Goal: Share content: Share content

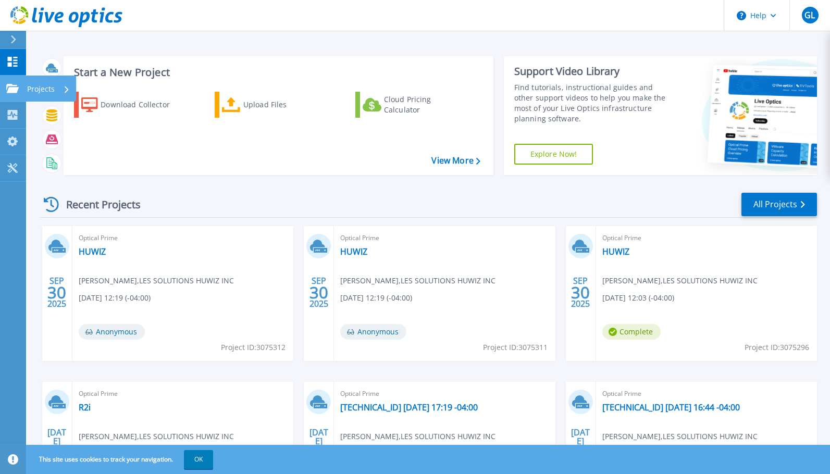
click at [21, 94] on link "Projects Projects" at bounding box center [13, 89] width 26 height 27
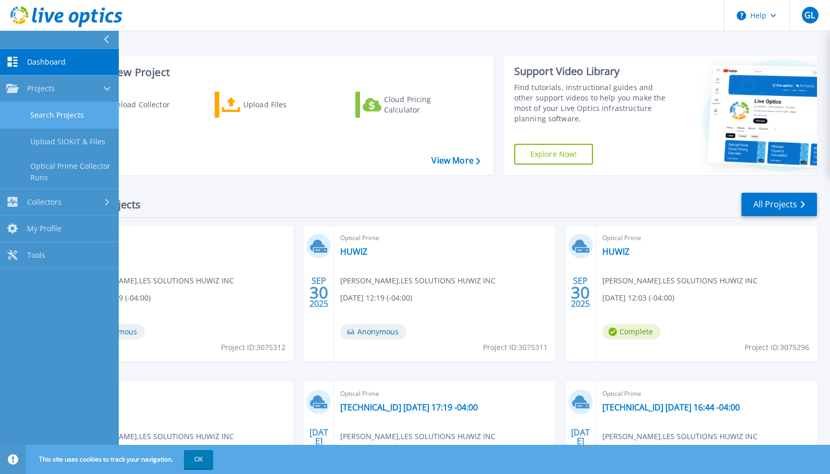
click at [70, 116] on link "Search Projects" at bounding box center [59, 115] width 119 height 27
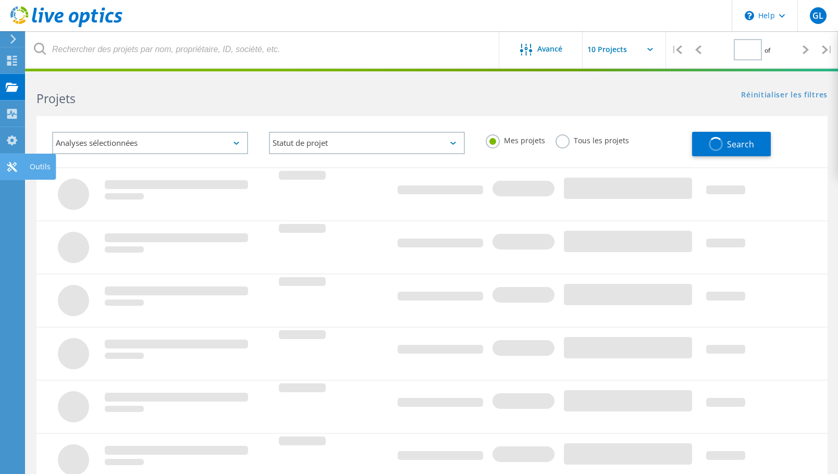
type input "1"
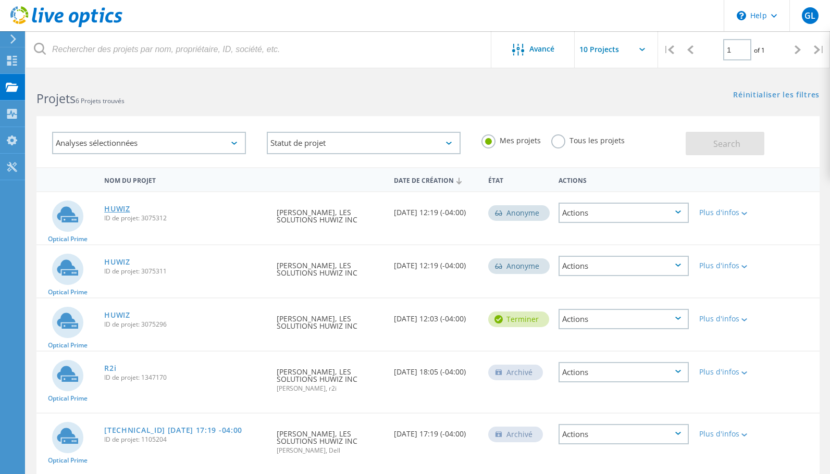
click at [113, 207] on link "HUWIZ" at bounding box center [117, 208] width 26 height 7
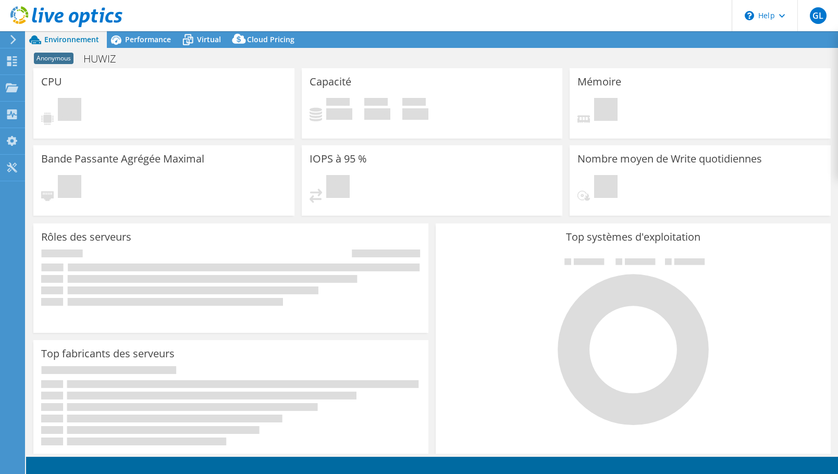
select select "[GEOGRAPHIC_DATA]"
select select "CAD"
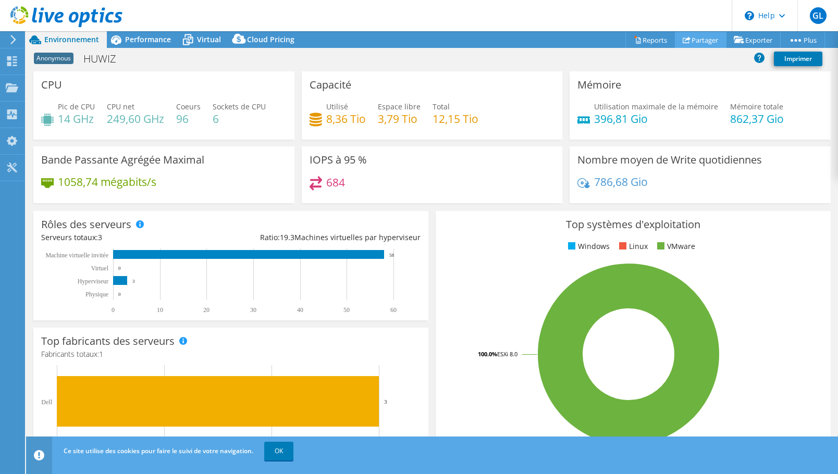
click at [688, 38] on link "Partager" at bounding box center [701, 40] width 52 height 16
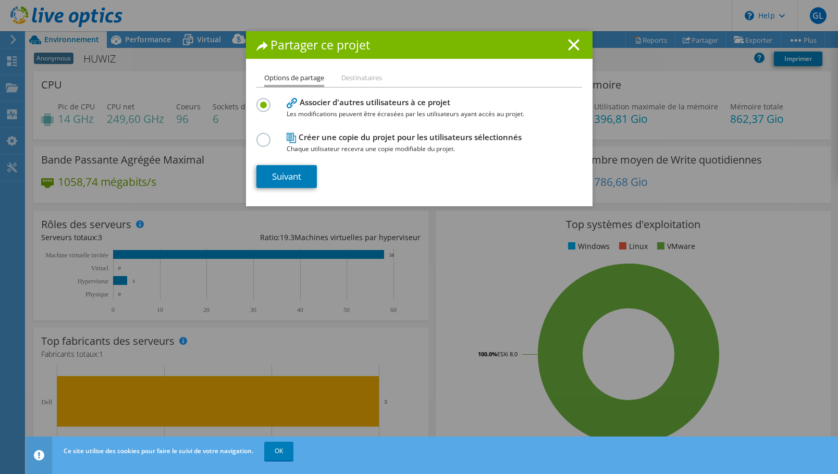
click at [362, 79] on li "Destinataires" at bounding box center [361, 78] width 41 height 13
click at [286, 180] on link "Suivant" at bounding box center [286, 176] width 60 height 23
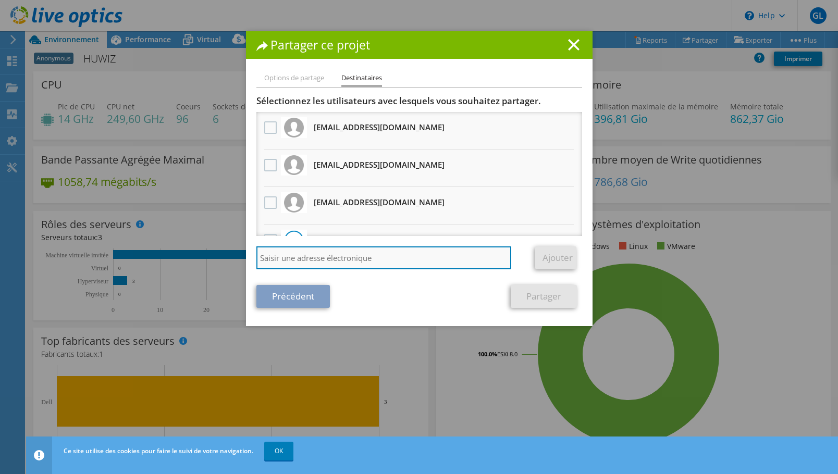
click at [340, 259] on input "search" at bounding box center [383, 257] width 255 height 23
click at [342, 261] on input "search" at bounding box center [383, 257] width 255 height 23
paste input "kerrard@micrologic.ca"
type input "kerrard@micrologic.ca"
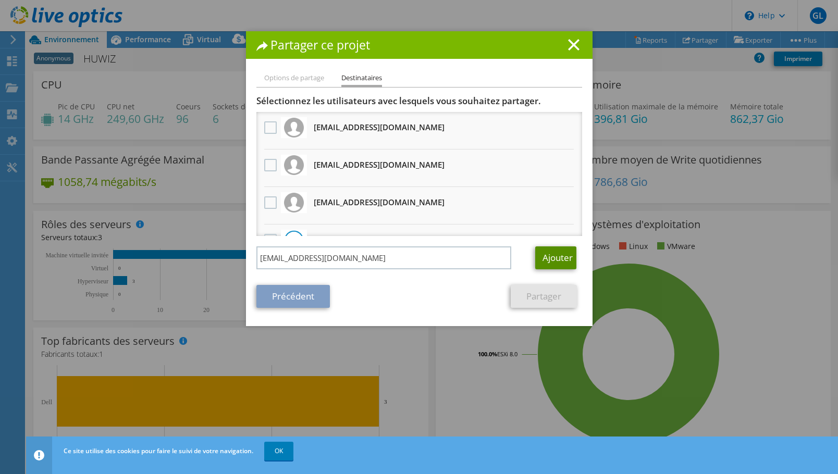
click at [555, 261] on link "Ajouter" at bounding box center [555, 257] width 41 height 23
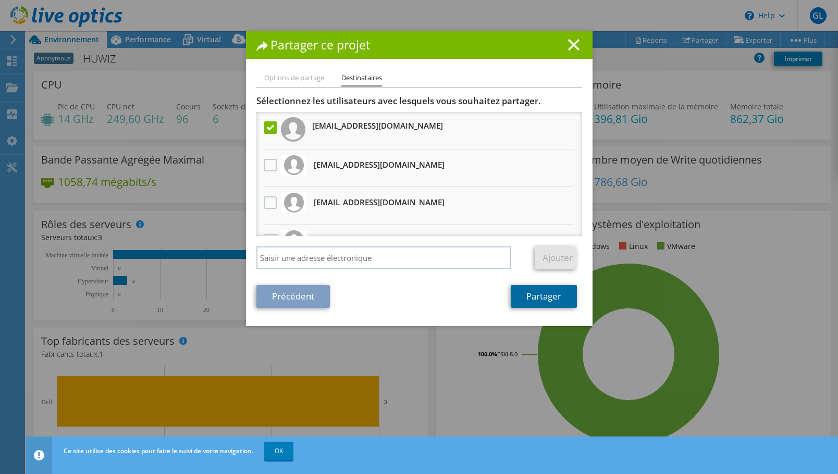
click at [532, 295] on link "Partager" at bounding box center [544, 296] width 66 height 23
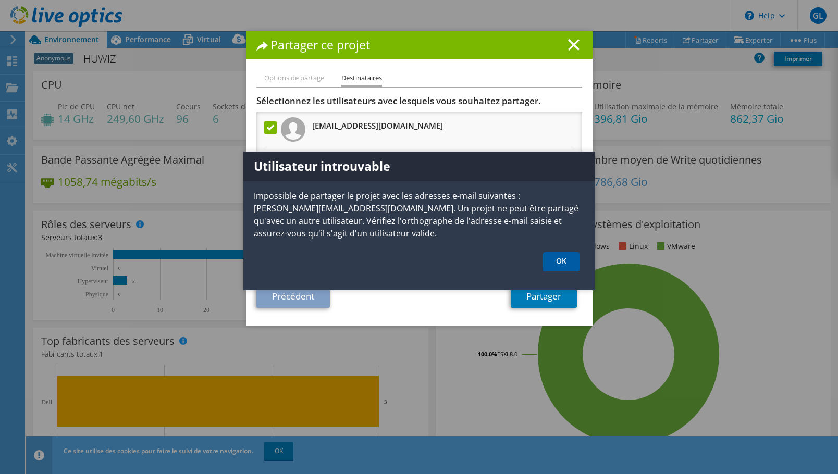
click at [556, 262] on link "OK" at bounding box center [561, 261] width 36 height 19
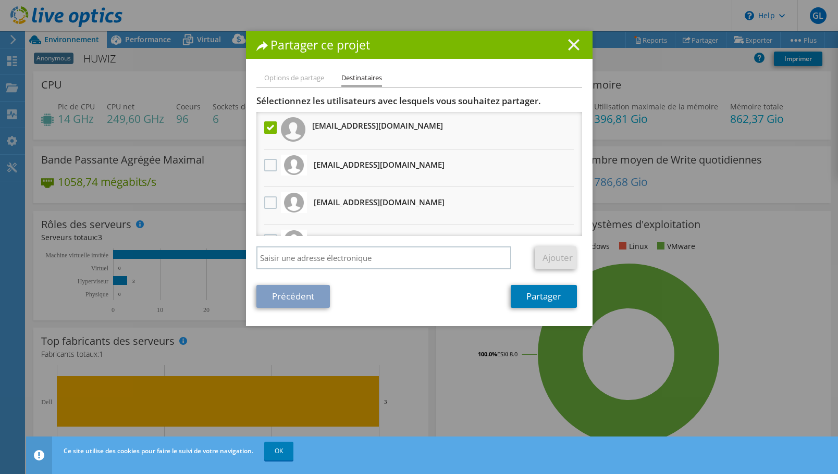
click at [568, 44] on icon at bounding box center [573, 44] width 11 height 11
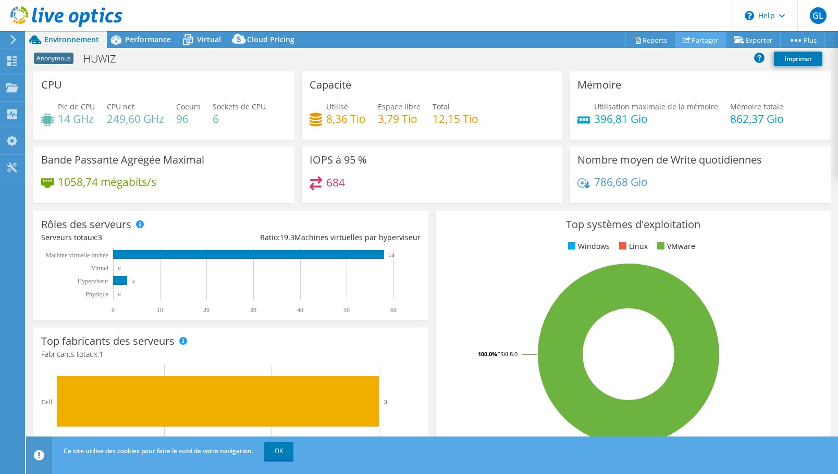
click at [702, 38] on link "Partager" at bounding box center [701, 40] width 52 height 16
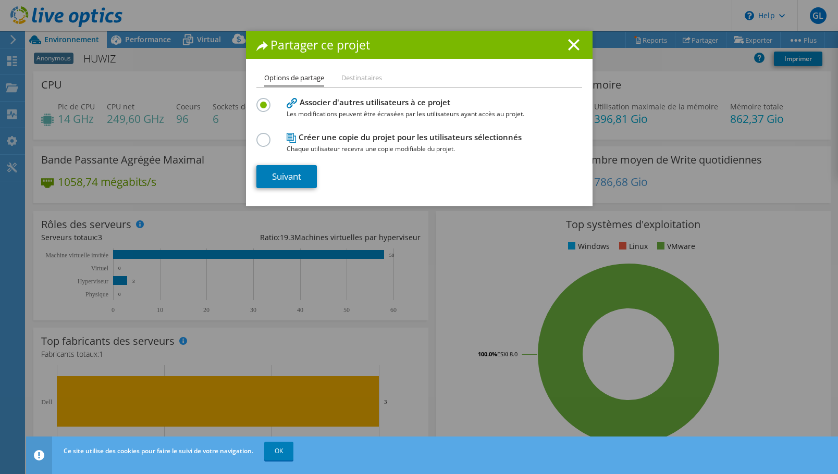
click at [385, 76] on ul "Options de partage Destinataires" at bounding box center [419, 79] width 326 height 15
click at [278, 178] on link "Suivant" at bounding box center [286, 176] width 60 height 23
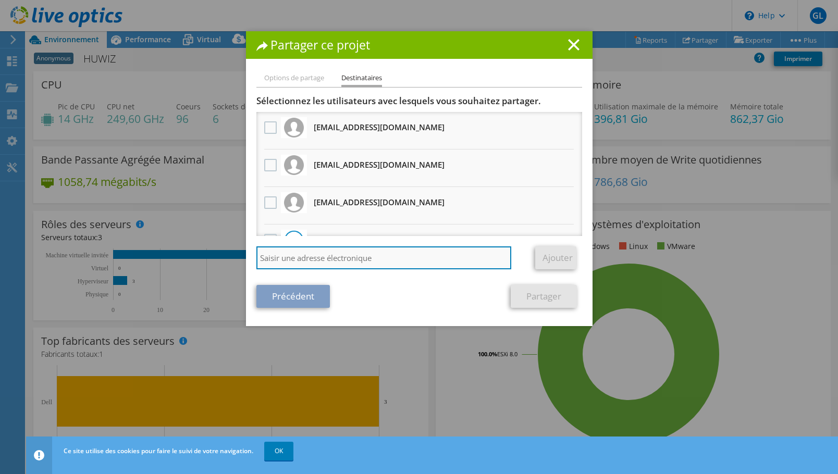
click at [325, 256] on input "search" at bounding box center [383, 257] width 255 height 23
paste input "kerrard@micrologic.ca"
type input "kerrard@micrologic.ca"
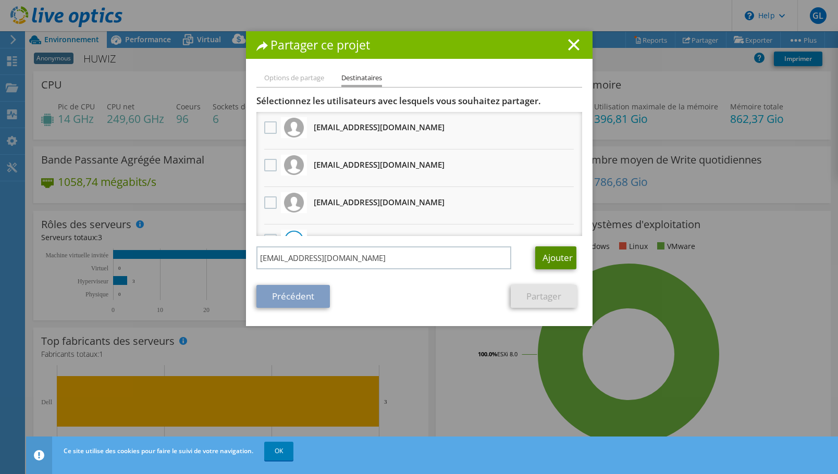
click at [566, 257] on link "Ajouter" at bounding box center [555, 257] width 41 height 23
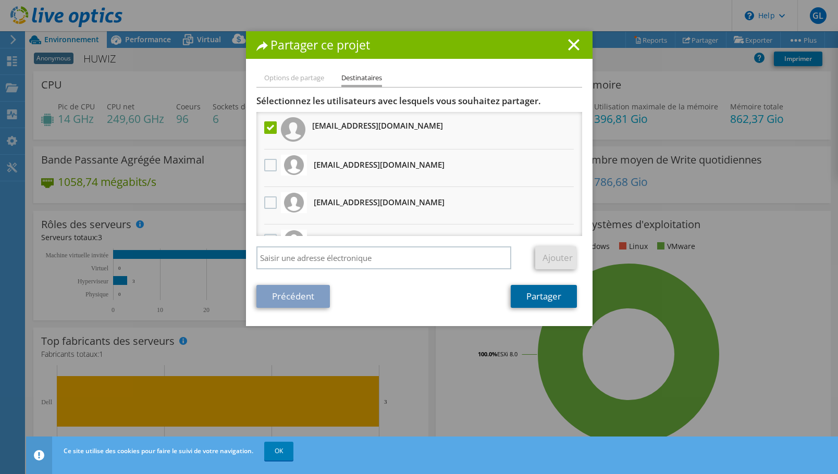
click at [536, 298] on link "Partager" at bounding box center [544, 296] width 66 height 23
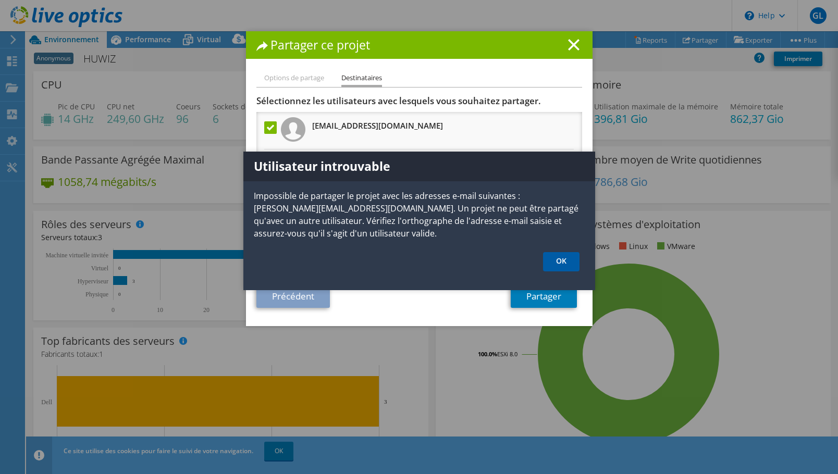
click at [557, 259] on link "OK" at bounding box center [561, 261] width 36 height 19
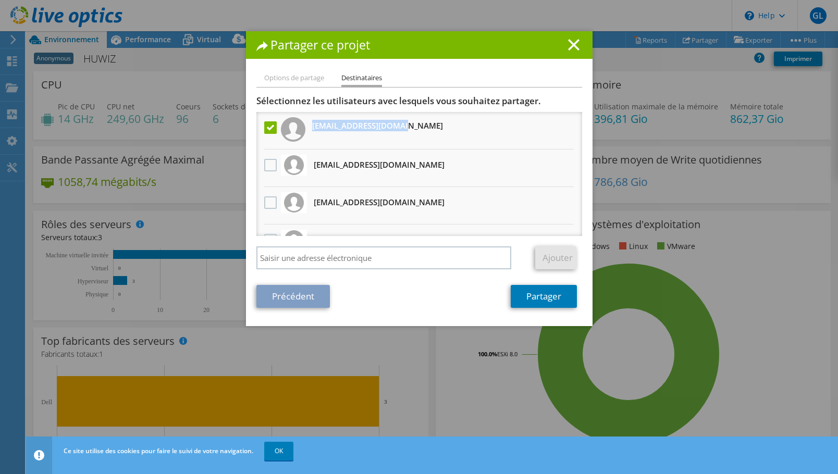
drag, startPoint x: 414, startPoint y: 130, endPoint x: 310, endPoint y: 126, distance: 103.8
click at [310, 126] on li "kerrard@micrologic.ca" at bounding box center [419, 131] width 326 height 38
copy h3 "kerrard@micrologic.ca"
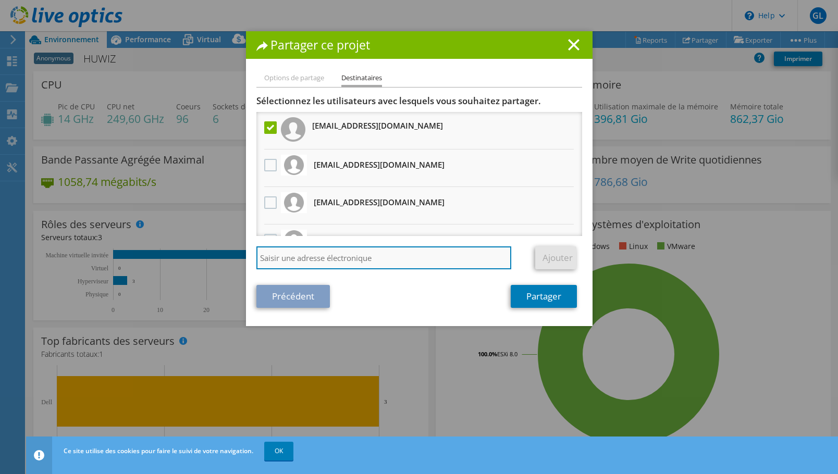
click at [424, 250] on input "search" at bounding box center [383, 257] width 255 height 23
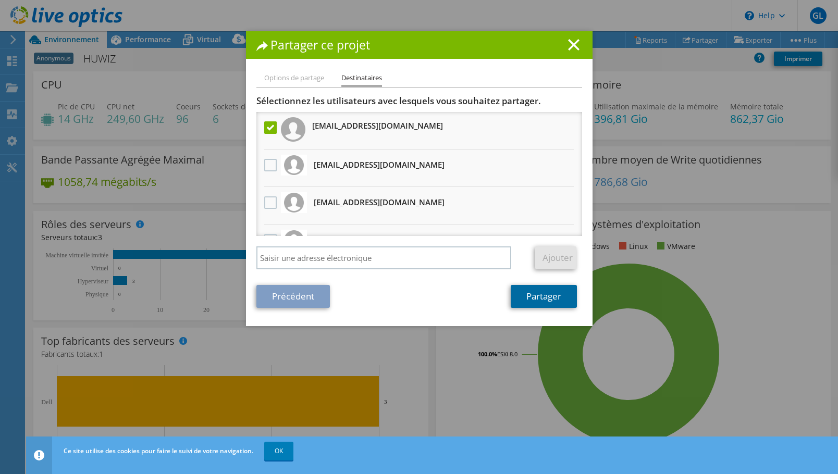
click at [522, 295] on link "Partager" at bounding box center [544, 296] width 66 height 23
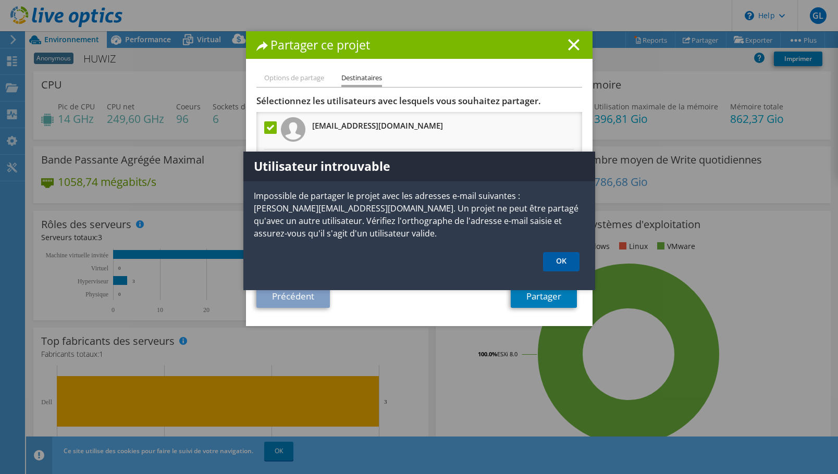
click at [561, 260] on link "OK" at bounding box center [561, 261] width 36 height 19
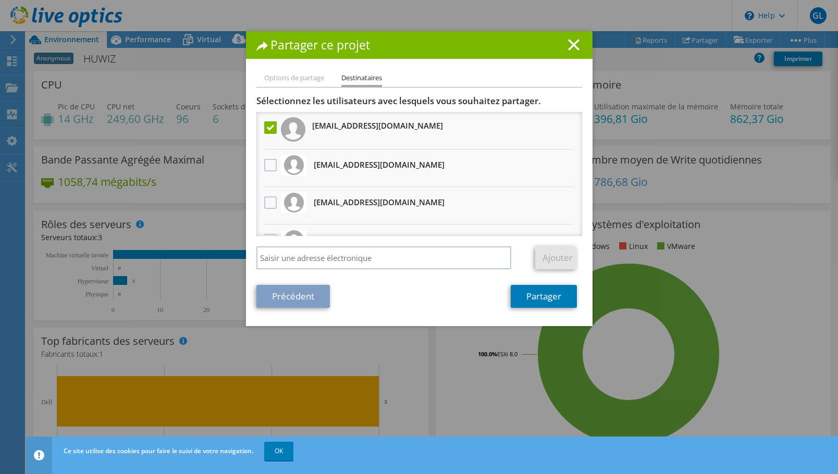
drag, startPoint x: 427, startPoint y: 45, endPoint x: 539, endPoint y: 60, distance: 113.6
click at [539, 60] on div "Partager ce projet Options de partage Destinataires Associer d'autres utilisate…" at bounding box center [419, 178] width 346 height 295
click at [568, 50] on icon at bounding box center [573, 44] width 11 height 11
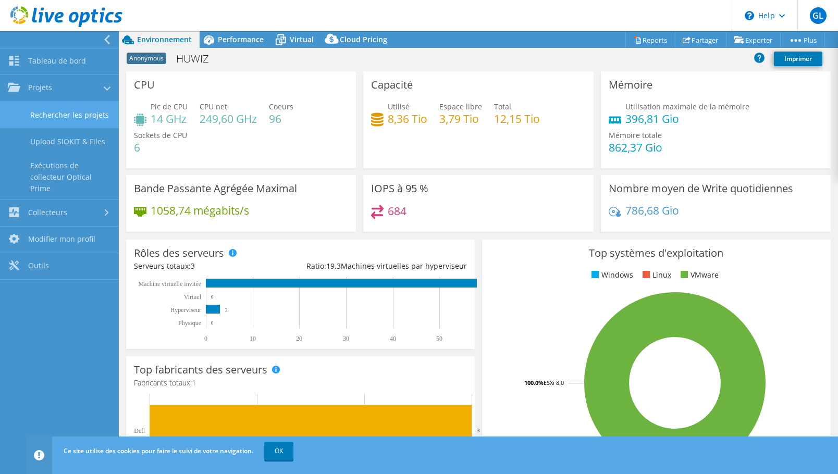
click at [69, 116] on link "Rechercher les projets" at bounding box center [59, 115] width 119 height 27
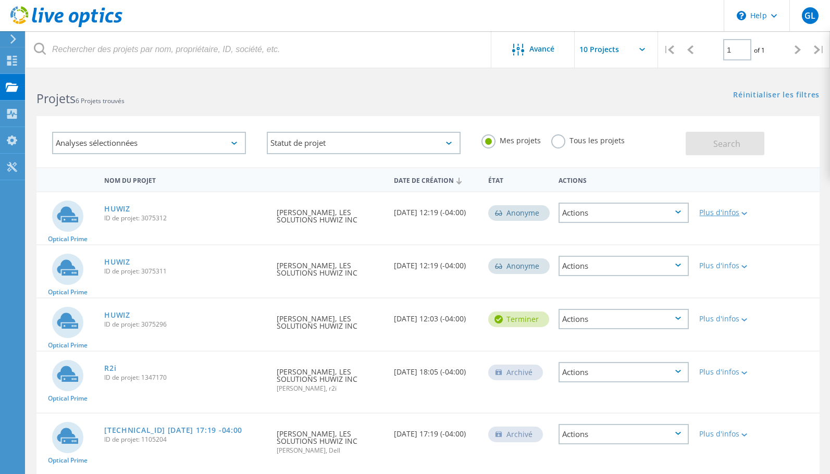
click at [747, 212] on icon at bounding box center [744, 213] width 6 height 3
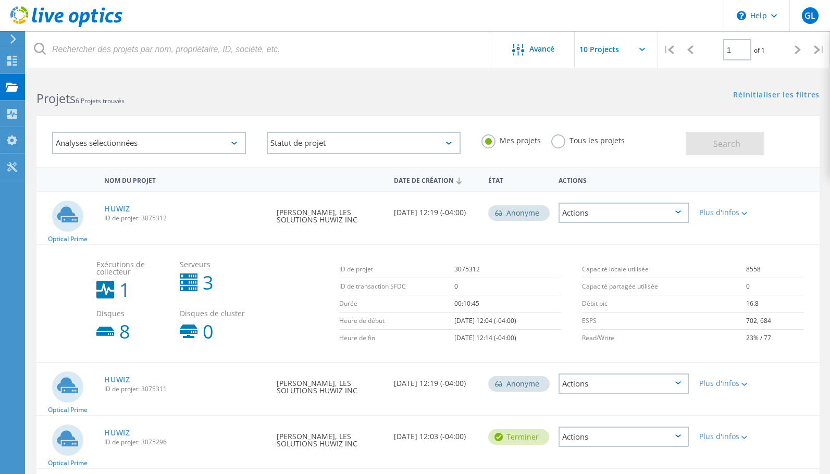
click at [679, 214] on icon at bounding box center [678, 211] width 6 height 3
click at [659, 218] on div "Partager" at bounding box center [624, 221] width 129 height 16
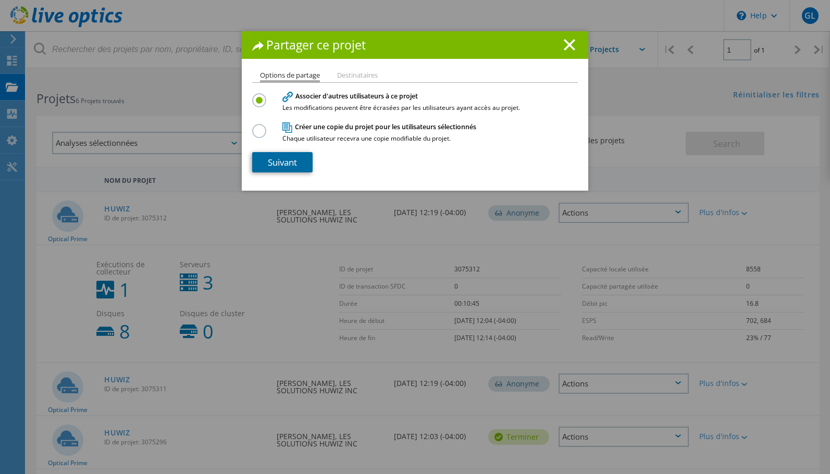
click at [268, 163] on link "Suivant" at bounding box center [282, 162] width 60 height 20
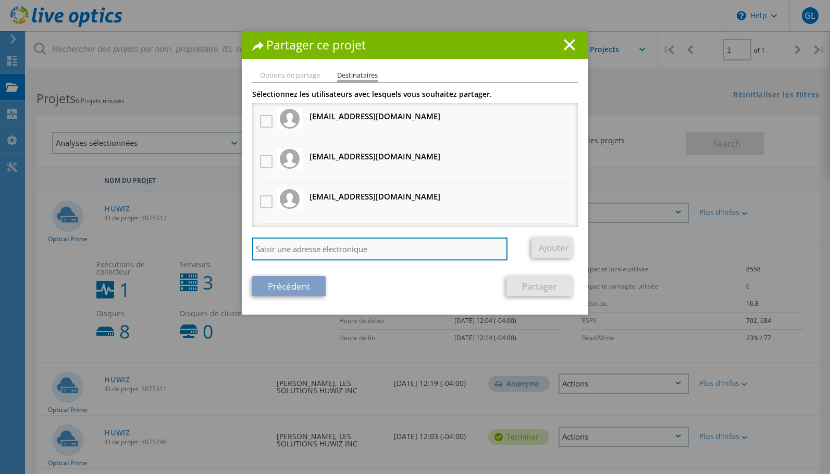
click at [375, 244] on input "search" at bounding box center [379, 249] width 255 height 23
paste input "kerrard@micrologic.ca"
type input "kerrard@micrologic.ca"
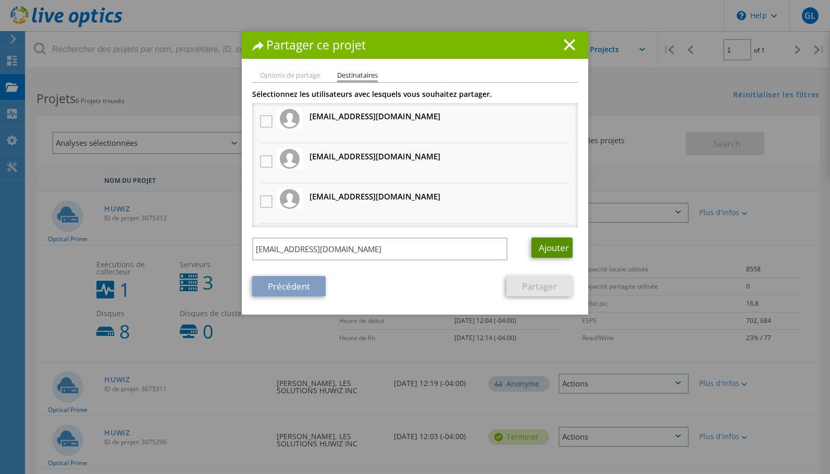
click at [544, 244] on link "Ajouter" at bounding box center [551, 248] width 41 height 20
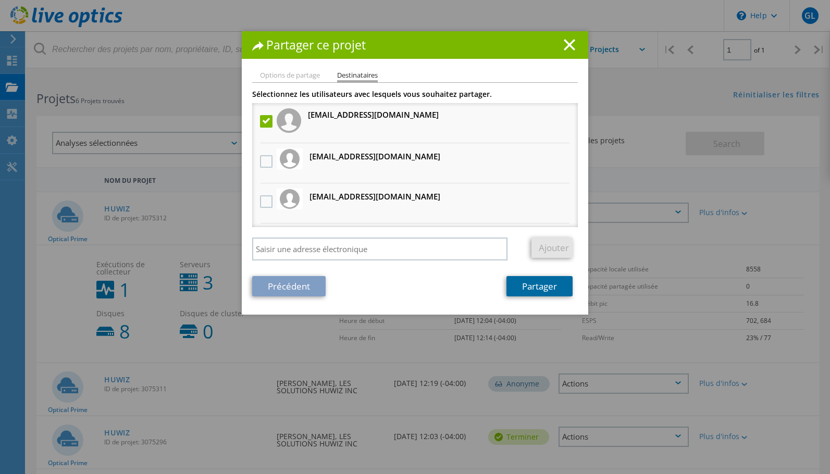
click at [522, 291] on link "Partager" at bounding box center [539, 286] width 66 height 20
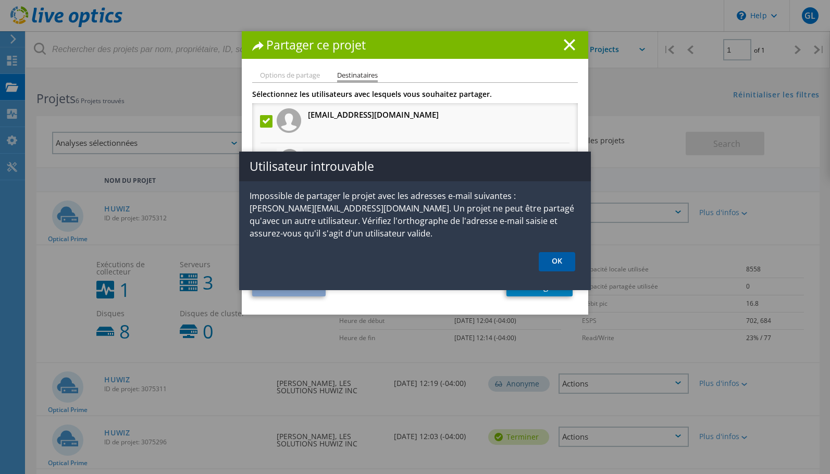
click at [553, 261] on link "OK" at bounding box center [557, 261] width 36 height 19
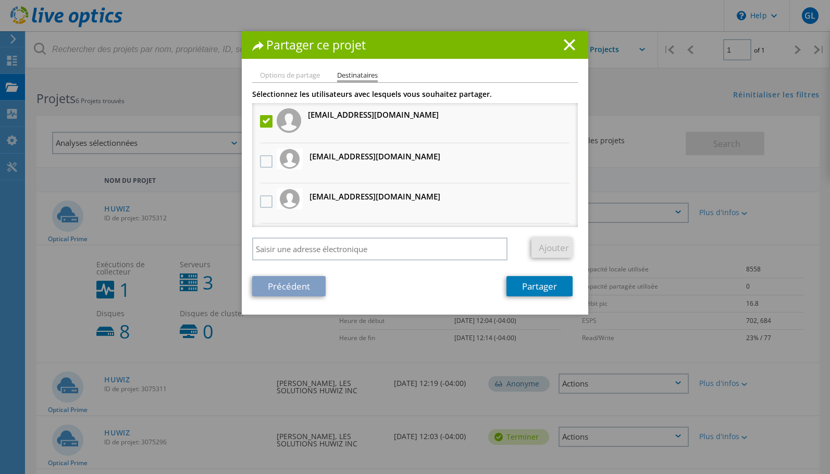
click at [572, 44] on h1 "Partager ce projet" at bounding box center [415, 45] width 326 height 12
click at [564, 44] on line at bounding box center [569, 45] width 10 height 10
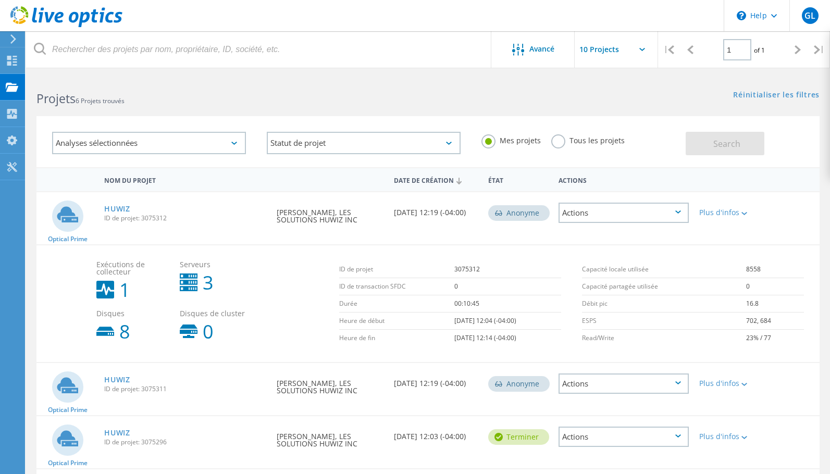
click at [684, 215] on div "Actions" at bounding box center [624, 213] width 131 height 20
click at [661, 191] on div "Afficher un projet" at bounding box center [624, 189] width 129 height 16
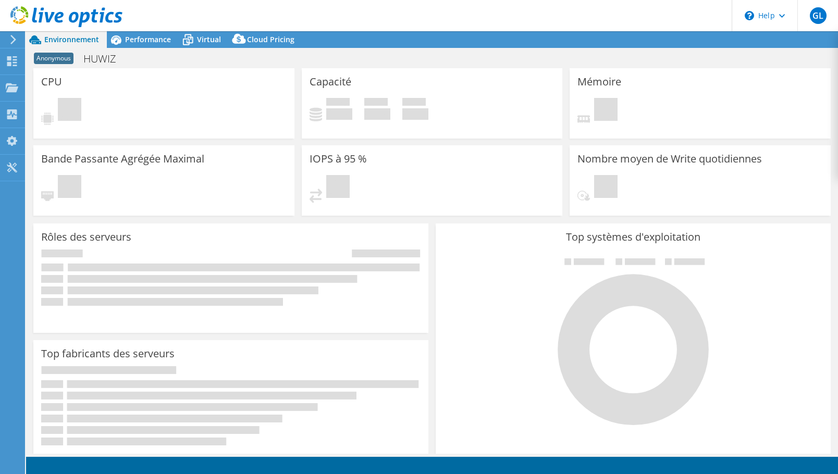
select select "[GEOGRAPHIC_DATA]"
select select "CAD"
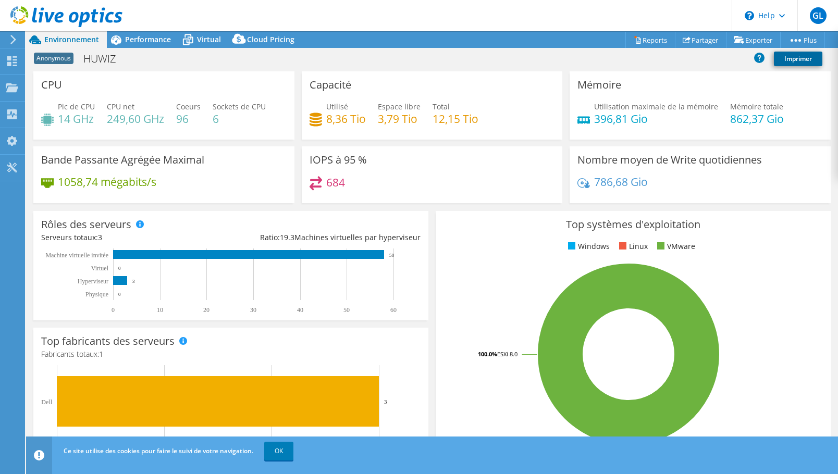
click at [779, 58] on link "Imprimer" at bounding box center [798, 59] width 48 height 15
click at [648, 39] on link "Reports" at bounding box center [650, 40] width 50 height 16
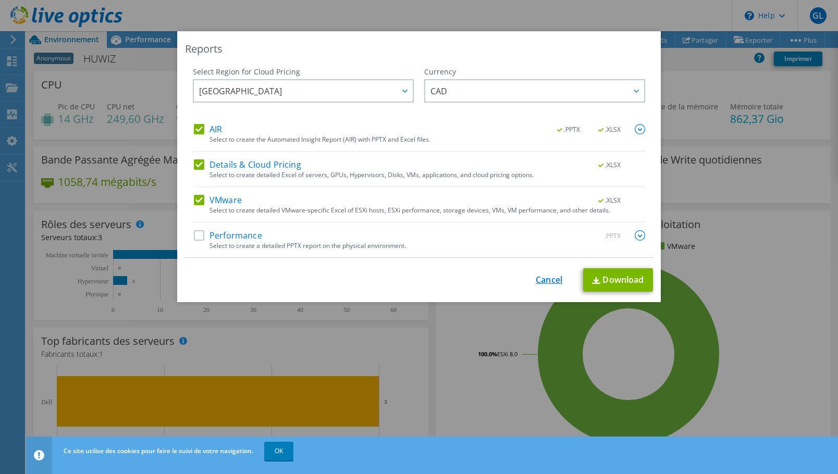
click at [543, 279] on link "Cancel" at bounding box center [549, 280] width 27 height 10
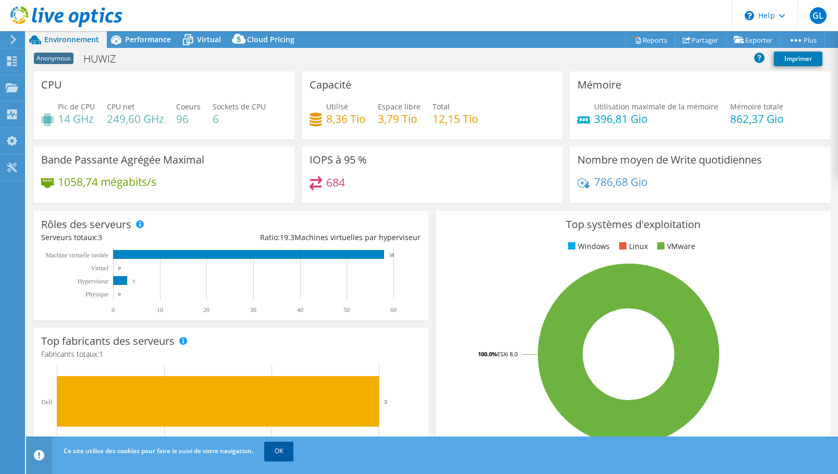
click at [286, 456] on link "OK" at bounding box center [278, 451] width 29 height 19
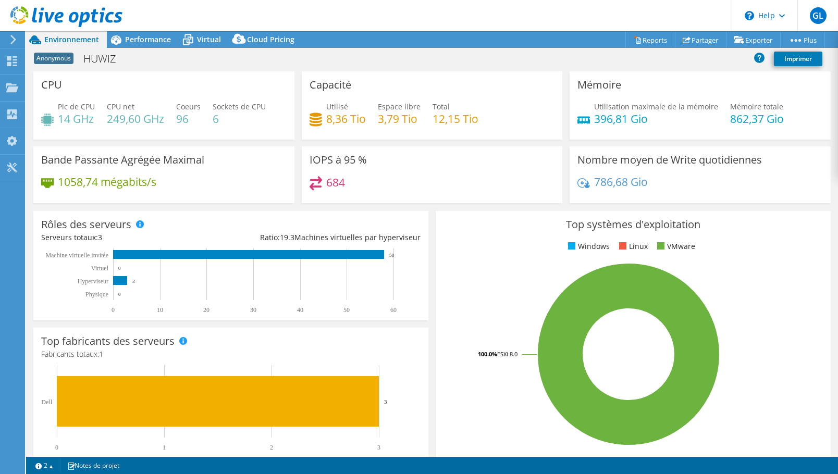
click at [598, 122] on h4 "396,81 Gio" at bounding box center [656, 118] width 124 height 11
click at [598, 121] on h4 "396,81 Gio" at bounding box center [656, 118] width 124 height 11
click at [739, 121] on h4 "862,37 Gio" at bounding box center [757, 118] width 54 height 11
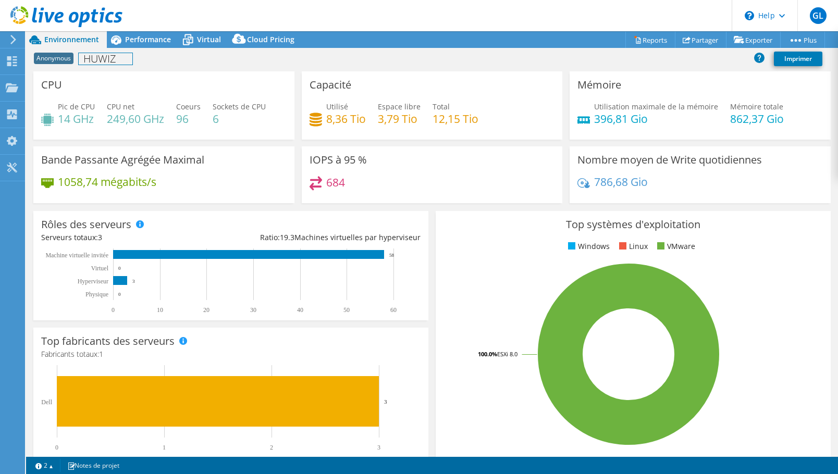
click at [106, 58] on h1 "HUWIZ" at bounding box center [106, 58] width 54 height 11
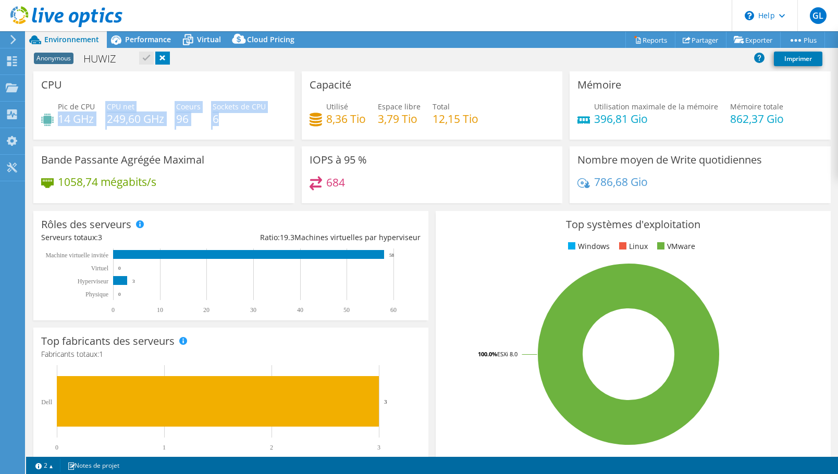
drag, startPoint x: 61, startPoint y: 123, endPoint x: 233, endPoint y: 128, distance: 172.5
click at [233, 128] on div "Pic de CPU 14 GHz CPU net 249,60 GHz Coeurs 96 Sockets de CPU 6" at bounding box center [163, 118] width 245 height 34
drag, startPoint x: 227, startPoint y: 122, endPoint x: 58, endPoint y: 118, distance: 169.4
click at [58, 118] on div "Pic de CPU 14 GHz CPU net 249,60 GHz Coeurs 96 Sockets de CPU 6" at bounding box center [163, 118] width 245 height 34
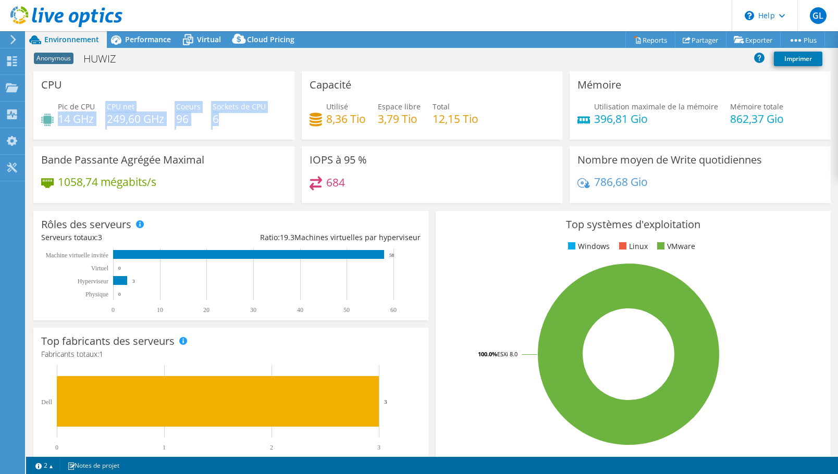
click at [185, 120] on h4 "96" at bounding box center [188, 118] width 24 height 11
click at [378, 170] on div "IOPS à 95 % 684" at bounding box center [432, 174] width 261 height 57
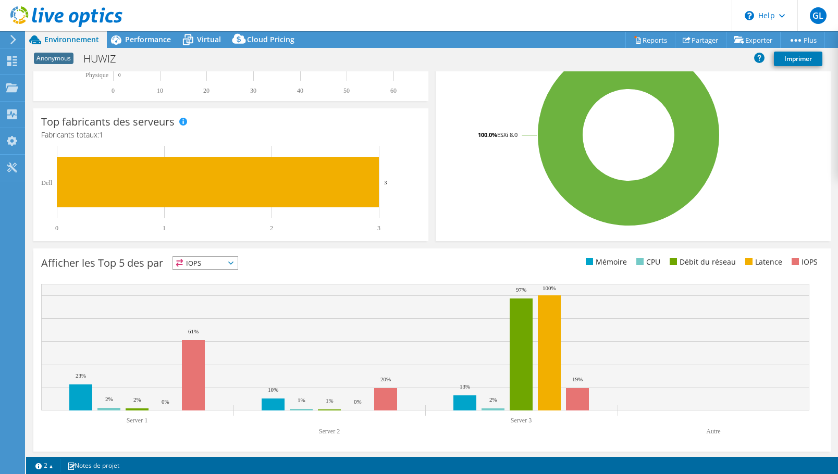
scroll to position [221, 0]
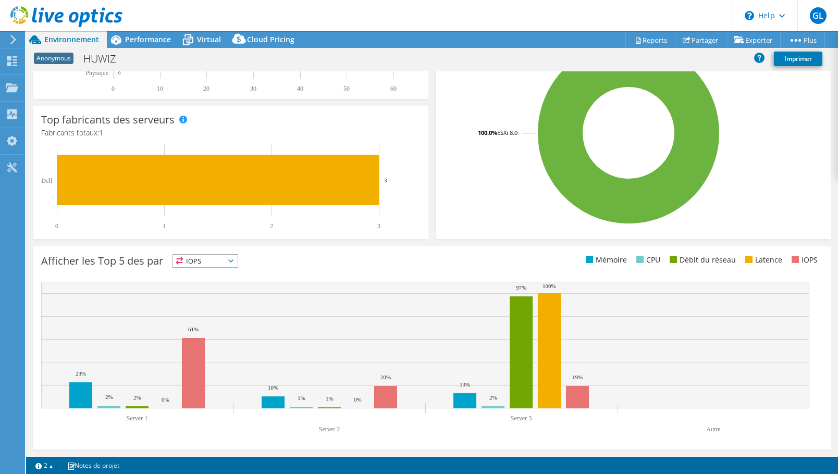
click at [220, 263] on span "IOPS" at bounding box center [205, 261] width 65 height 13
click at [216, 298] on li "CPU" at bounding box center [205, 303] width 65 height 15
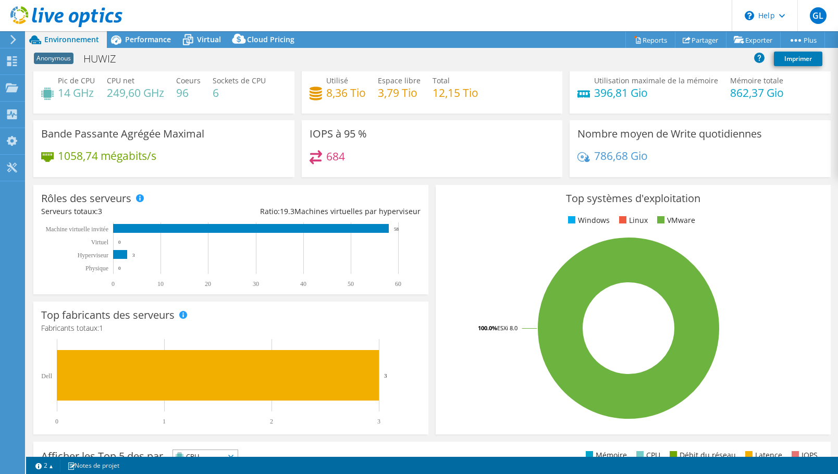
scroll to position [0, 0]
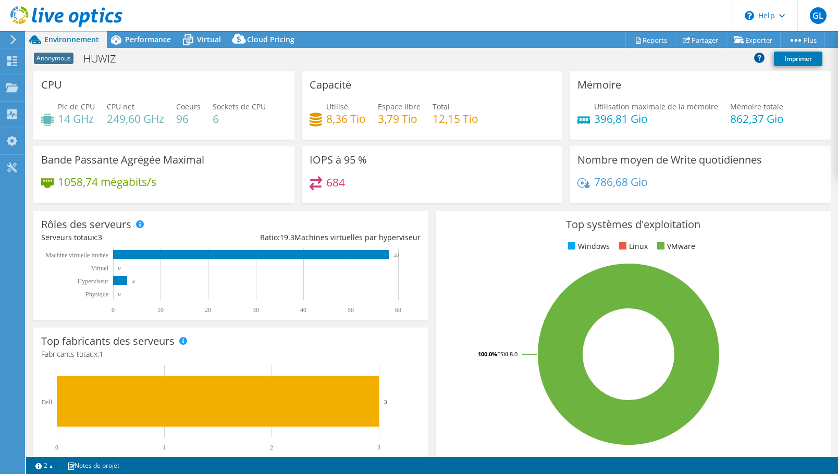
click at [759, 57] on icon at bounding box center [759, 58] width 10 height 10
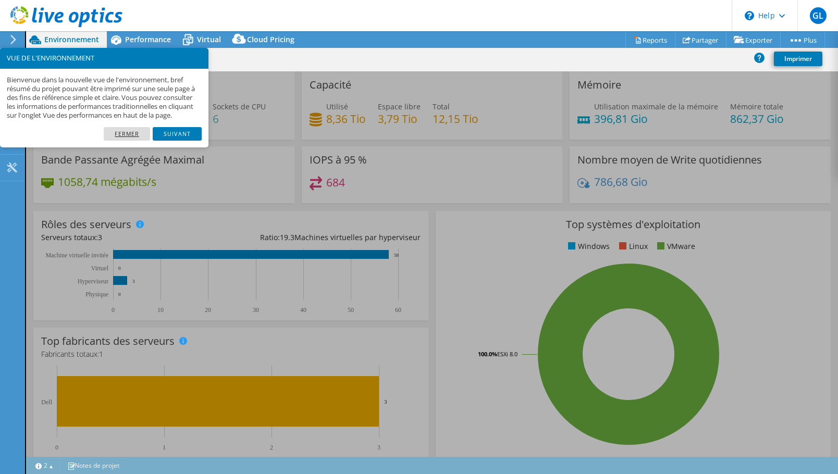
click at [138, 141] on link "Fermer" at bounding box center [127, 134] width 46 height 14
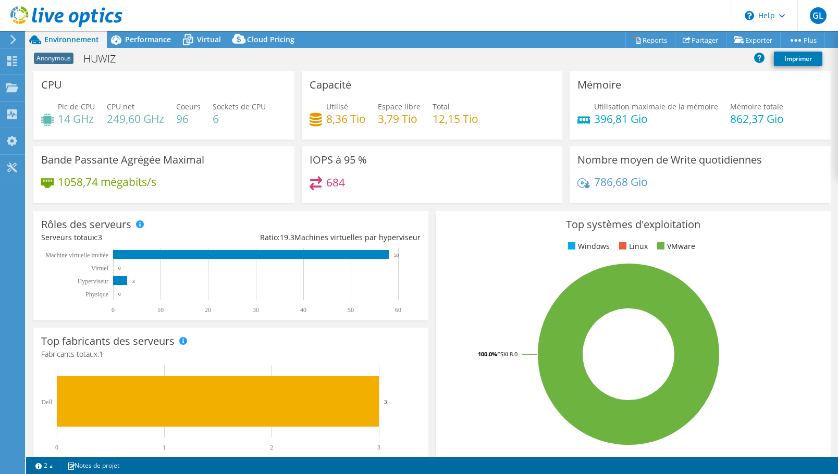
click at [220, 62] on div "Anonymous [GEOGRAPHIC_DATA] Imprimer" at bounding box center [432, 58] width 812 height 19
click at [639, 34] on link "Reports" at bounding box center [650, 40] width 50 height 16
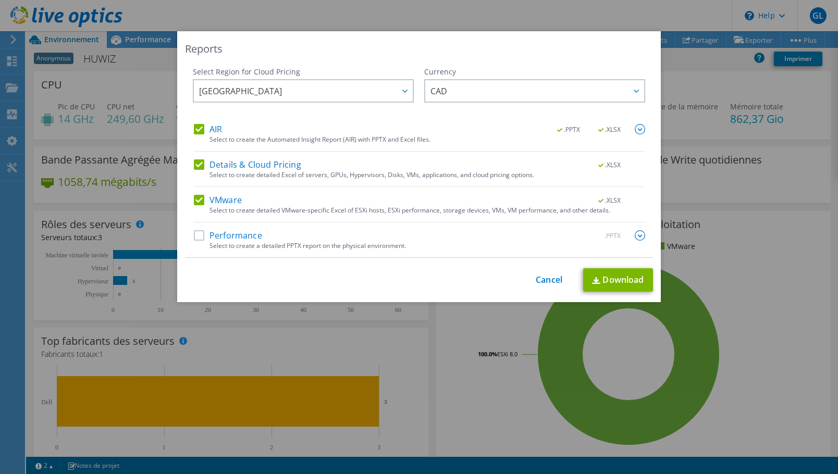
click at [210, 234] on label "Performance" at bounding box center [228, 235] width 68 height 10
click at [0, 0] on input "Performance" at bounding box center [0, 0] width 0 height 0
click at [605, 279] on link "Download" at bounding box center [618, 279] width 70 height 23
